Goal: Task Accomplishment & Management: Use online tool/utility

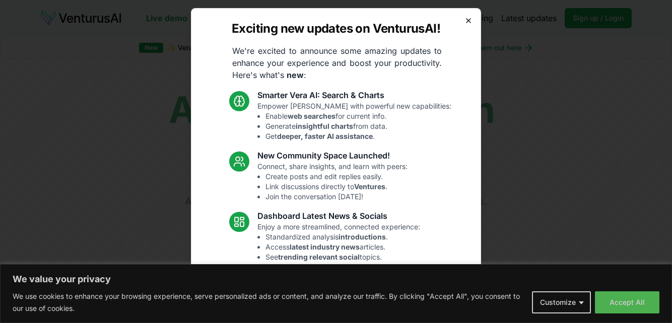
click at [468, 22] on icon "button" at bounding box center [468, 21] width 8 height 8
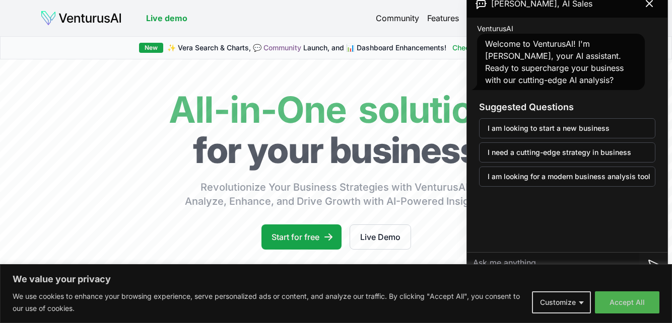
click at [519, 224] on div "VenturusAI Welcome to VenturusAI! I'm [PERSON_NAME], your AI assistant. Ready t…" at bounding box center [567, 135] width 200 height 235
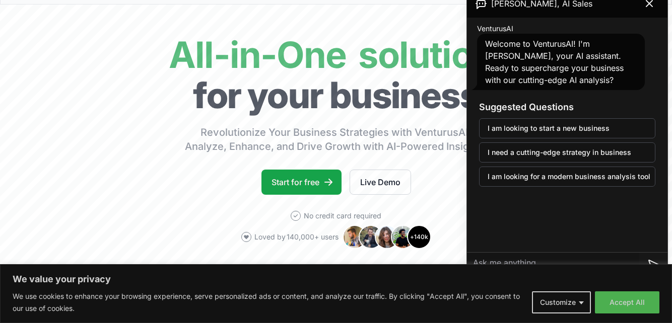
scroll to position [56, 0]
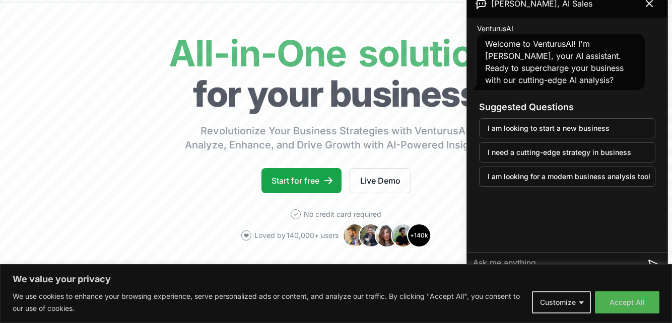
click at [579, 264] on div "We value your privacy We use cookies to enhance your browsing experience, serve…" at bounding box center [336, 293] width 672 height 59
click at [567, 260] on textarea at bounding box center [553, 265] width 172 height 24
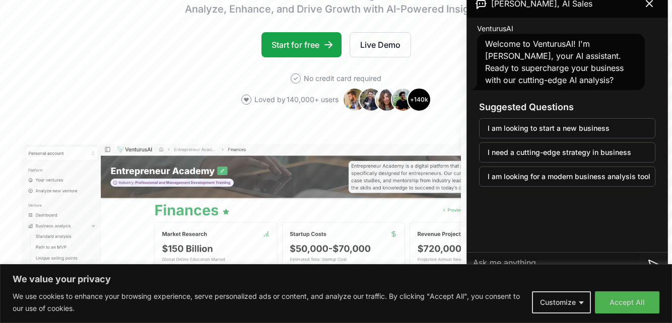
scroll to position [190, 0]
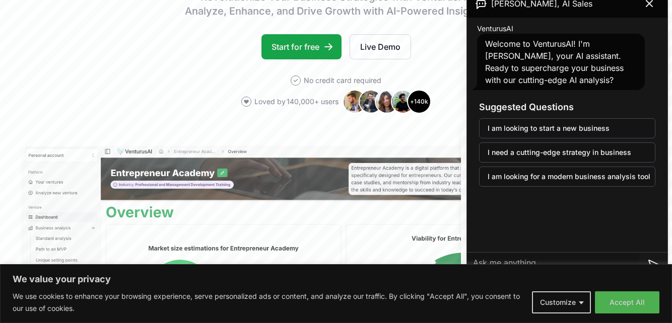
drag, startPoint x: 508, startPoint y: 254, endPoint x: 499, endPoint y: 203, distance: 51.5
click at [499, 203] on div "[PERSON_NAME], AI Sales VenturusAI Welcome to VenturusAI! I'm [PERSON_NAME], yo…" at bounding box center [567, 139] width 200 height 301
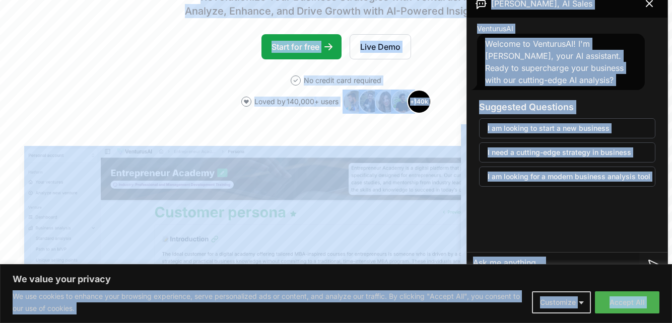
drag, startPoint x: 669, startPoint y: 254, endPoint x: 669, endPoint y: 274, distance: 20.1
click at [512, 262] on textarea at bounding box center [553, 265] width 172 height 24
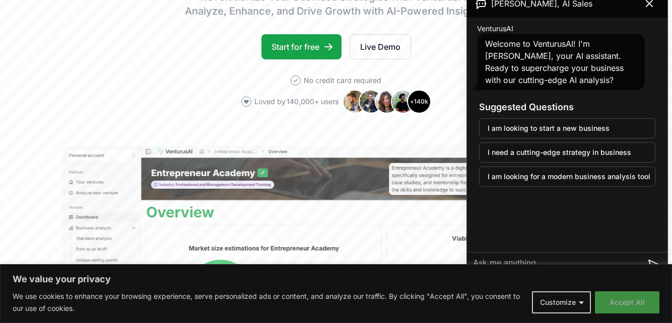
click at [612, 301] on button "Accept All" at bounding box center [627, 303] width 64 height 22
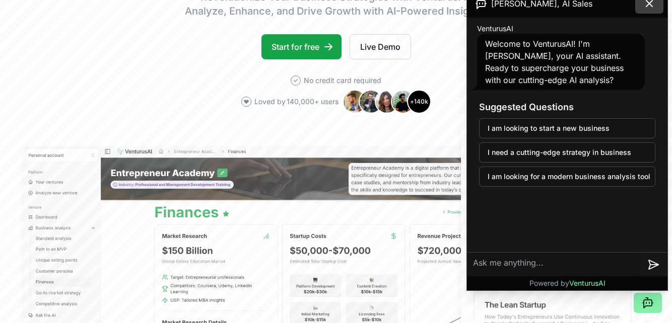
click at [652, 3] on icon at bounding box center [649, 3] width 12 height 12
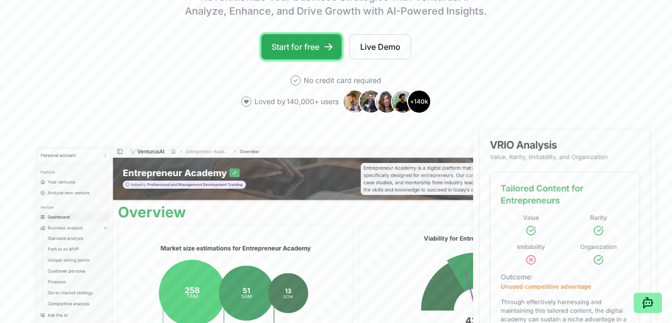
click at [297, 51] on link "Start for free" at bounding box center [301, 46] width 80 height 25
